Goal: Task Accomplishment & Management: Manage account settings

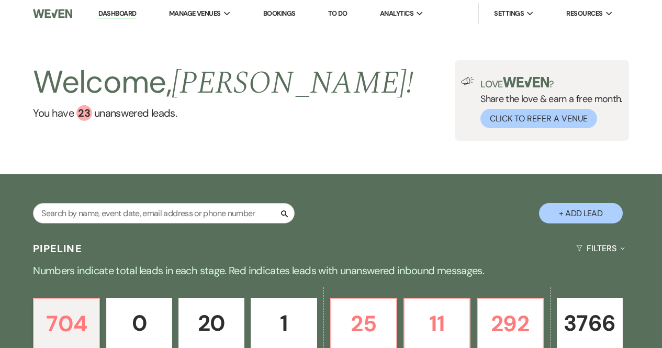
click at [151, 204] on input "text" at bounding box center [164, 213] width 262 height 20
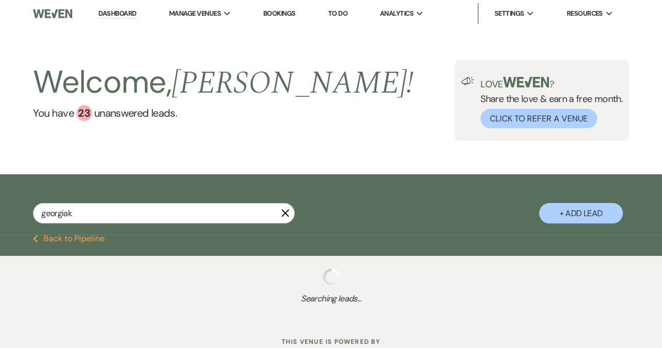
type input "georgiaka"
select select "5"
select select "8"
select select "5"
select select "8"
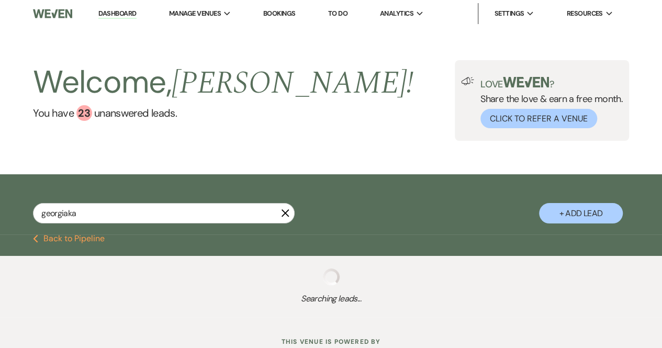
select select "5"
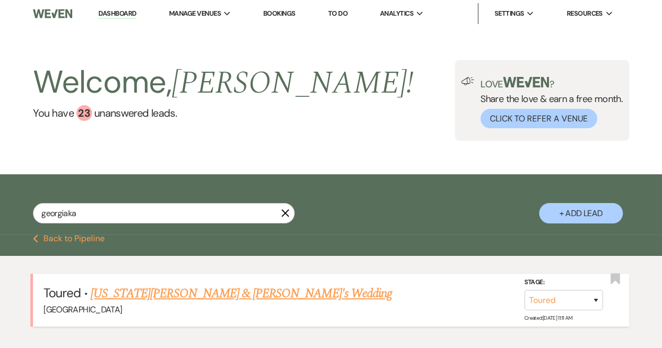
type input "georgiaka"
click at [197, 294] on link "[US_STATE][PERSON_NAME] & [PERSON_NAME]'s Wedding" at bounding box center [242, 293] width 302 height 19
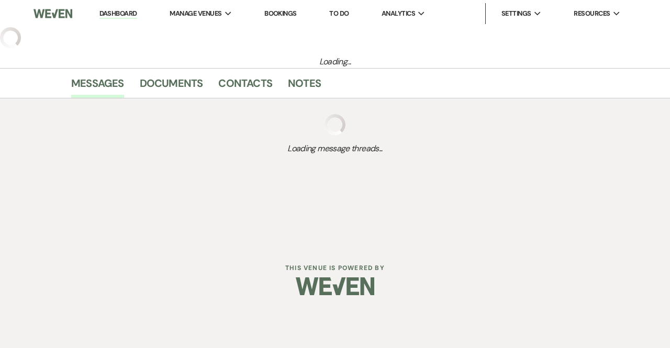
select select "5"
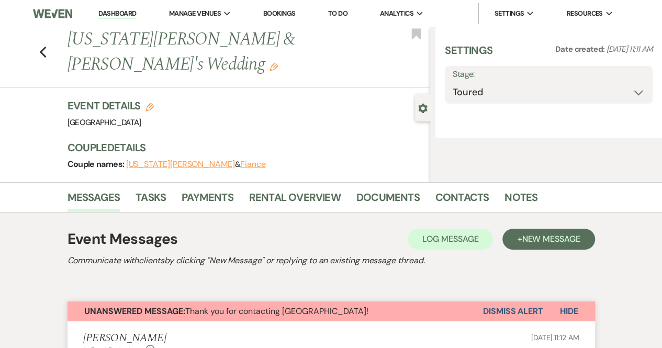
select select "6"
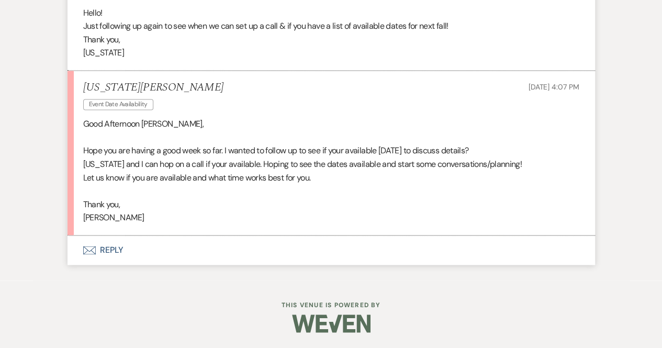
scroll to position [2711, 0]
drag, startPoint x: 141, startPoint y: 242, endPoint x: 170, endPoint y: 252, distance: 30.0
click at [170, 236] on li "[US_STATE][PERSON_NAME] Event Date Availability [DATE] 4:07 PM Good [PERSON_NAM…" at bounding box center [332, 153] width 528 height 165
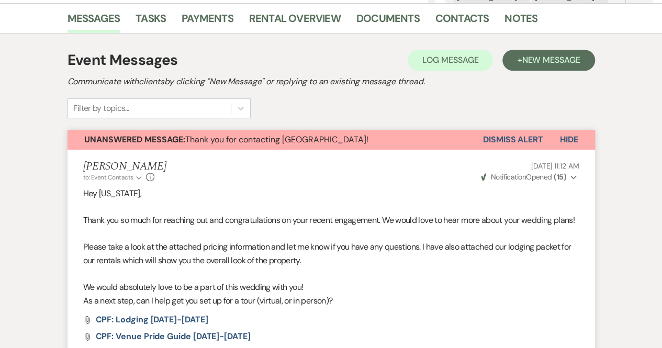
scroll to position [0, 0]
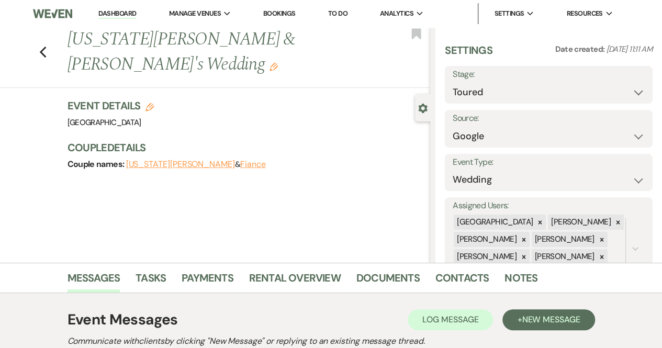
click at [51, 40] on div "Previous [US_STATE][PERSON_NAME] & [PERSON_NAME]'s Wedding Edit Bookmark" at bounding box center [213, 57] width 436 height 61
click at [42, 39] on div "Previous [US_STATE][PERSON_NAME] & [PERSON_NAME]'s Wedding Edit Bookmark" at bounding box center [213, 57] width 436 height 61
click at [47, 46] on icon "Previous" at bounding box center [43, 52] width 8 height 13
select select "5"
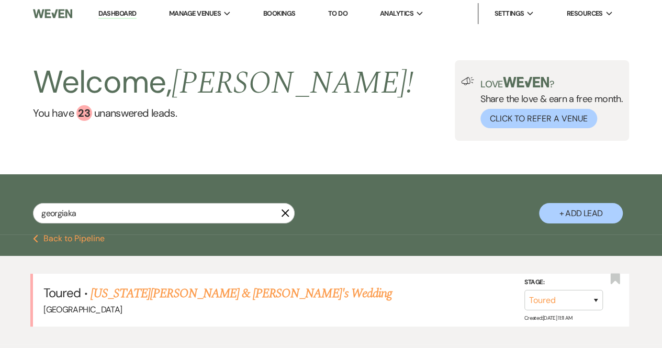
scroll to position [63, 0]
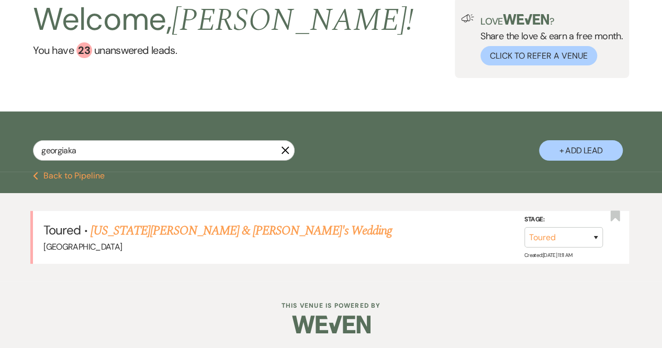
click at [287, 149] on use "button" at bounding box center [286, 151] width 8 height 8
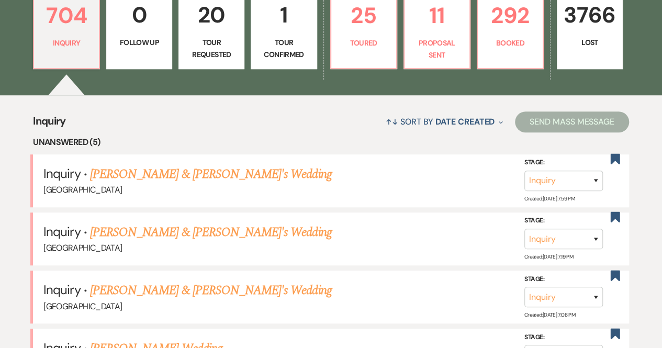
scroll to position [310, 0]
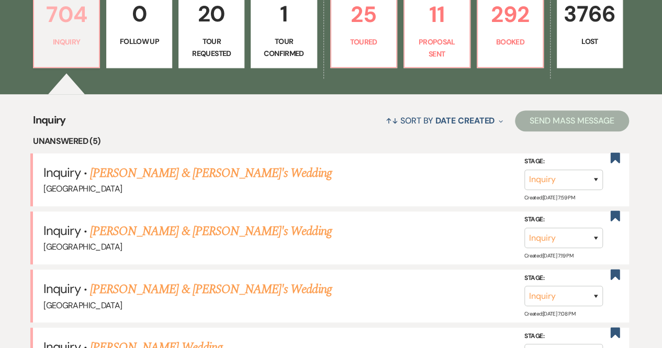
click at [58, 15] on p "704" at bounding box center [66, 14] width 52 height 35
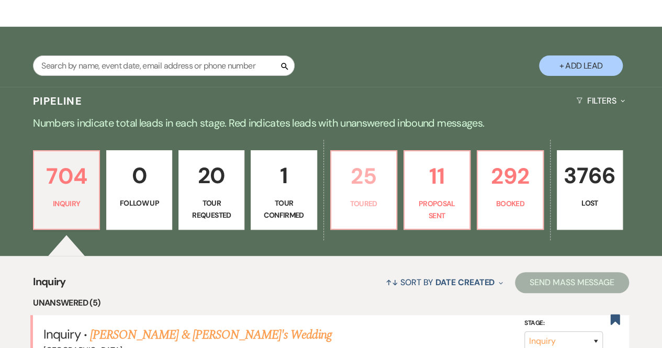
scroll to position [0, 0]
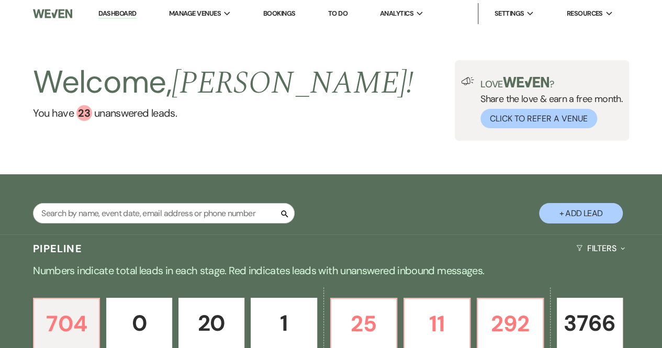
click at [65, 13] on img at bounding box center [52, 14] width 39 height 22
